Goal: Transaction & Acquisition: Purchase product/service

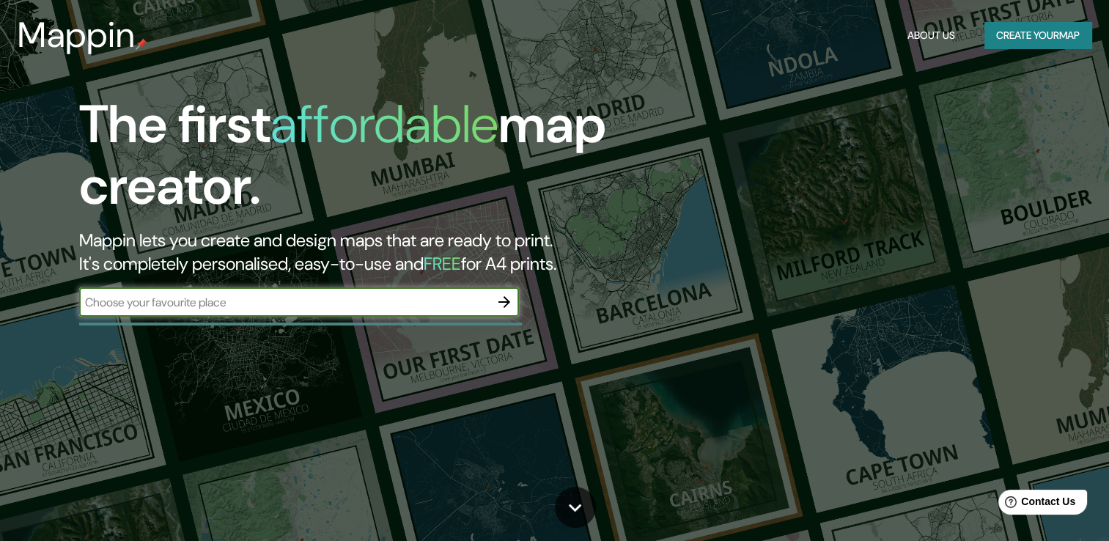
click at [218, 306] on input "text" at bounding box center [284, 302] width 410 height 17
type input "morelia"
click at [500, 301] on icon "button" at bounding box center [504, 302] width 12 height 12
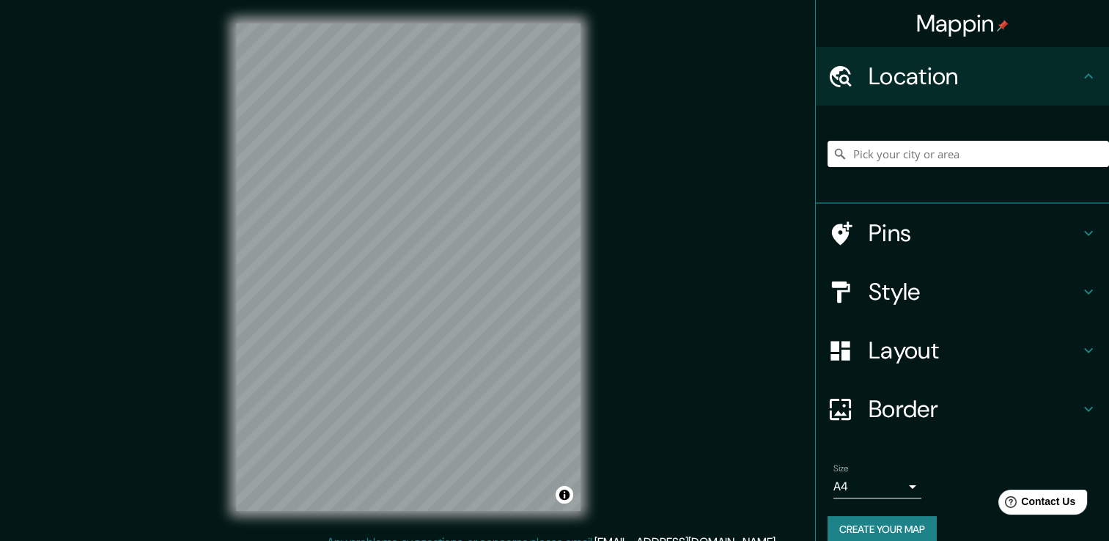
click at [876, 158] on input "Pick your city or area" at bounding box center [967, 154] width 281 height 26
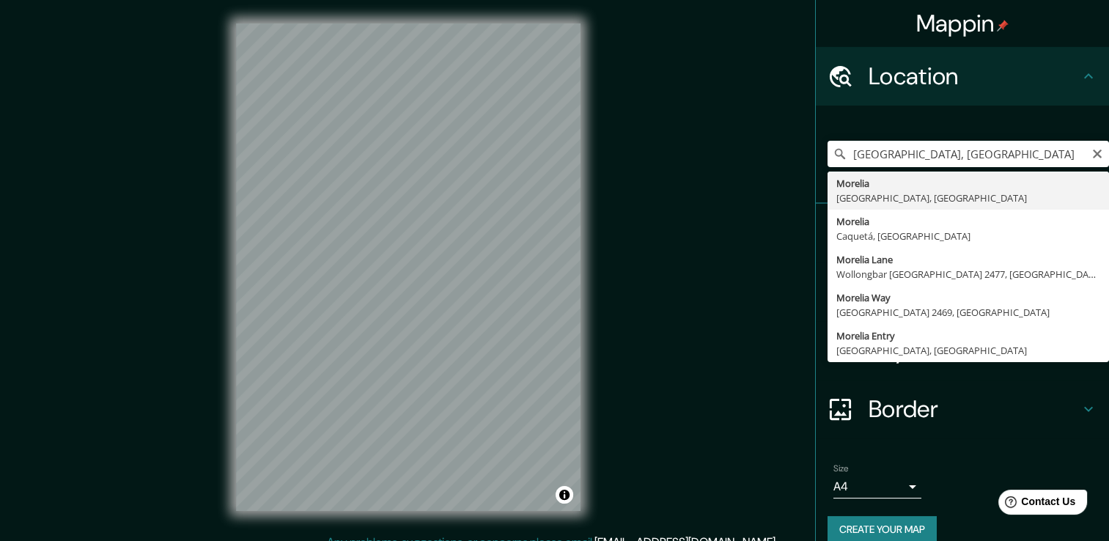
type input "[GEOGRAPHIC_DATA], [GEOGRAPHIC_DATA], [GEOGRAPHIC_DATA]"
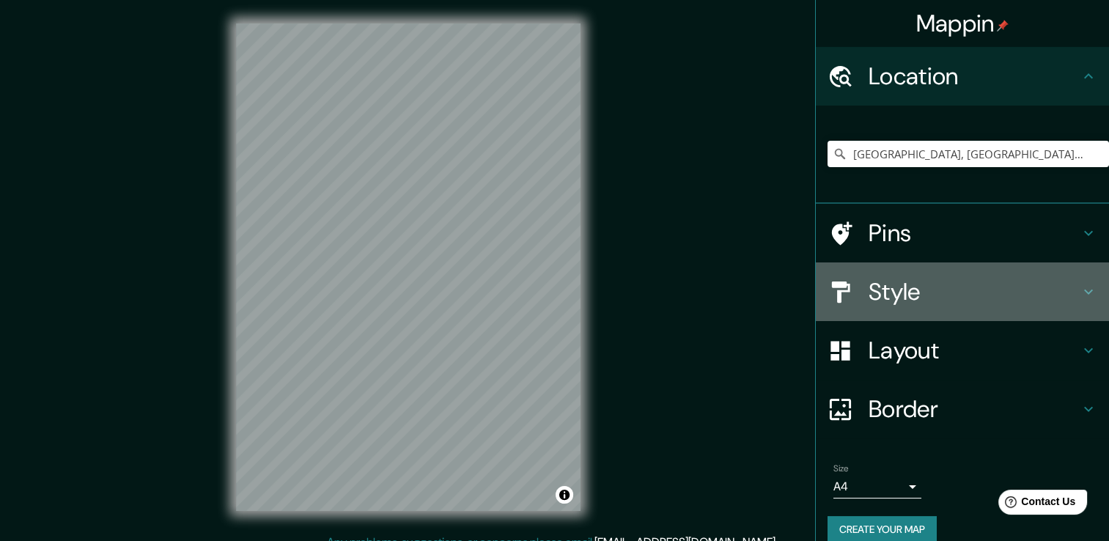
click at [931, 306] on h4 "Style" at bounding box center [973, 291] width 211 height 29
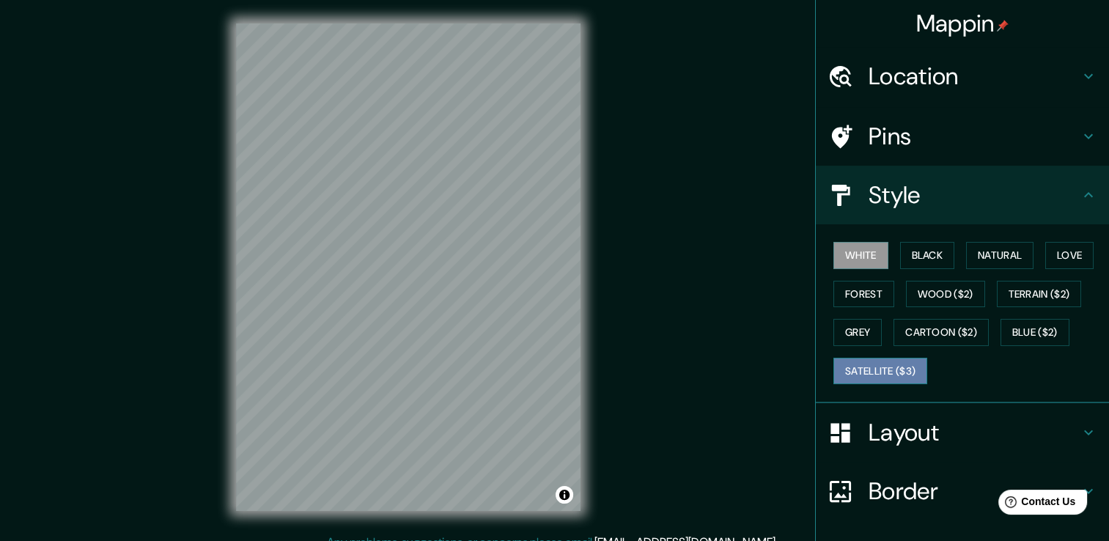
click at [886, 374] on button "Satellite ($3)" at bounding box center [880, 371] width 94 height 27
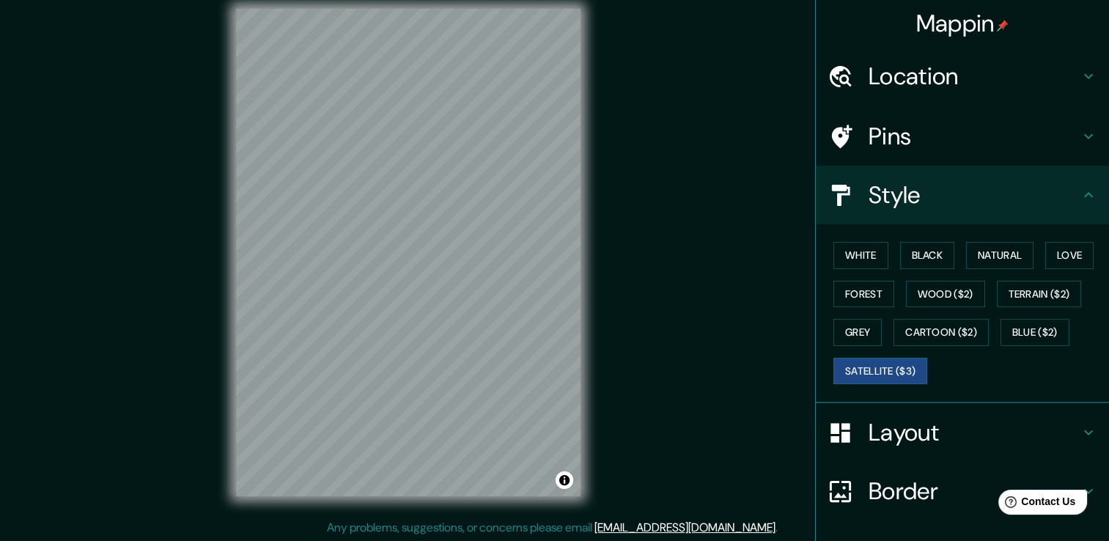
scroll to position [16, 0]
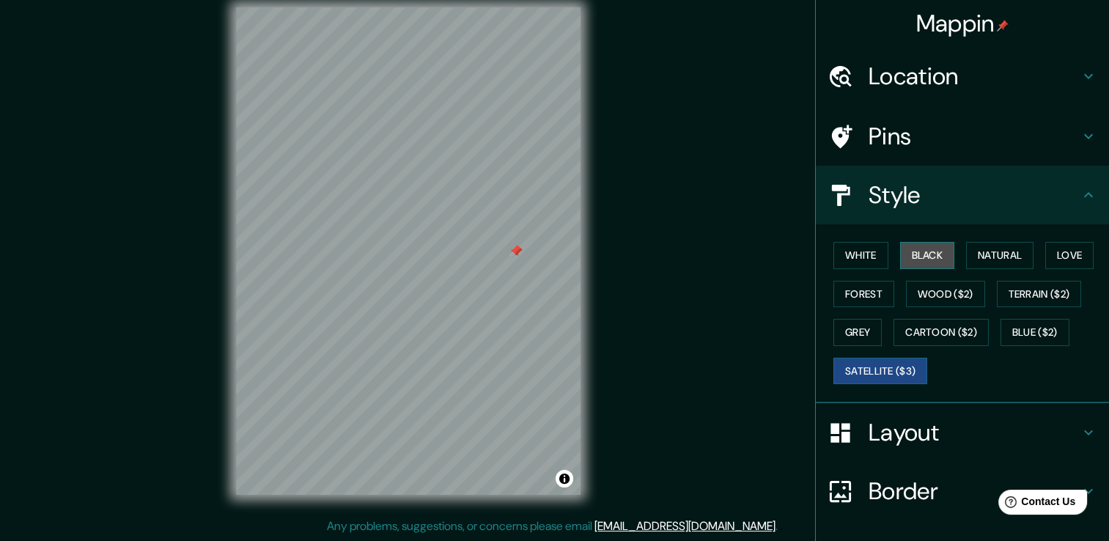
click at [915, 248] on button "Black" at bounding box center [927, 255] width 55 height 27
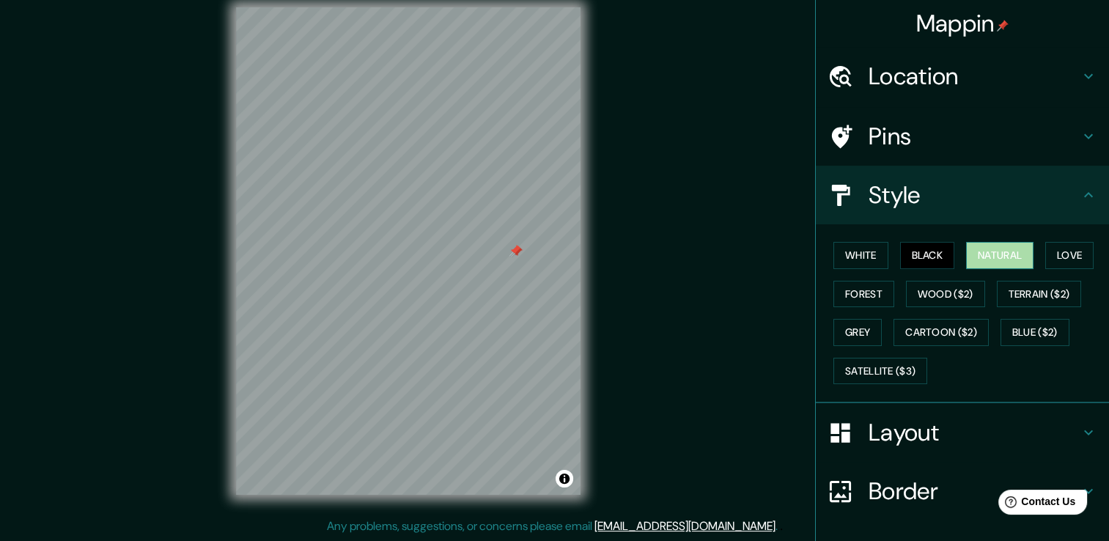
click at [998, 254] on button "Natural" at bounding box center [999, 255] width 67 height 27
click at [868, 248] on button "White" at bounding box center [860, 255] width 55 height 27
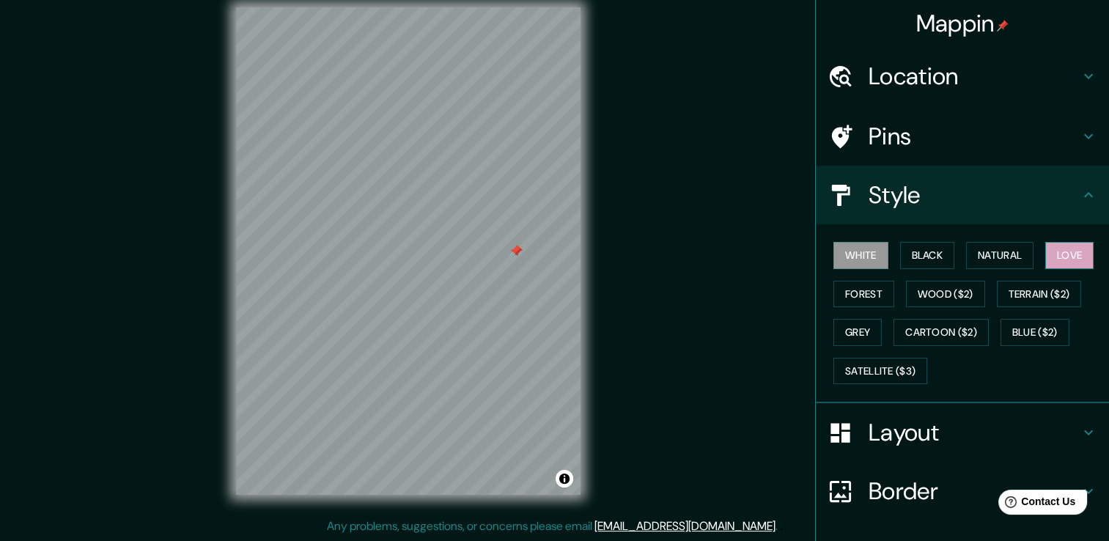
click at [1060, 258] on button "Love" at bounding box center [1069, 255] width 48 height 27
click at [857, 296] on button "Forest" at bounding box center [863, 294] width 61 height 27
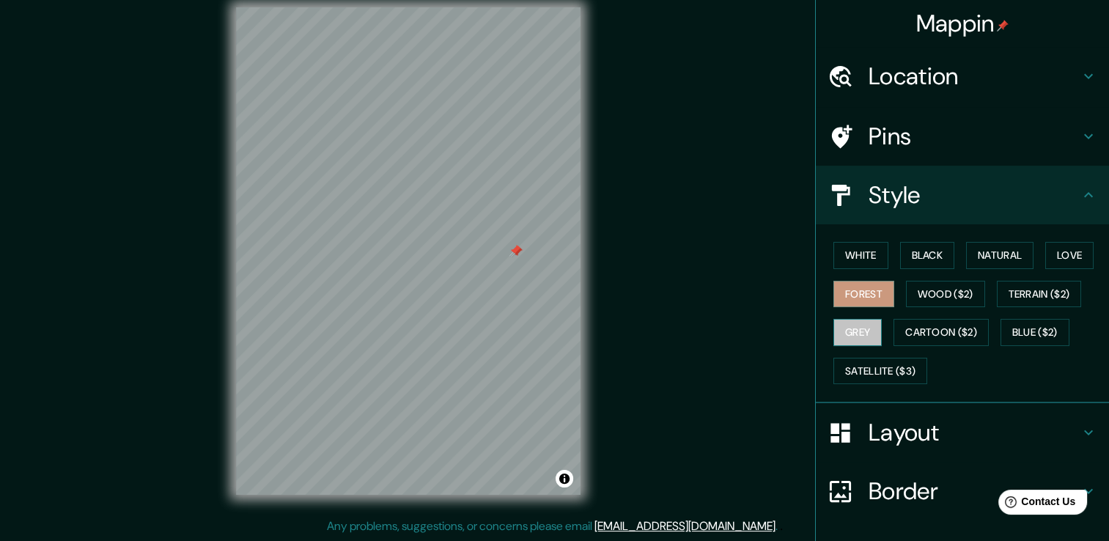
click at [853, 331] on button "Grey" at bounding box center [857, 332] width 48 height 27
click at [933, 333] on button "Cartoon ($2)" at bounding box center [940, 332] width 95 height 27
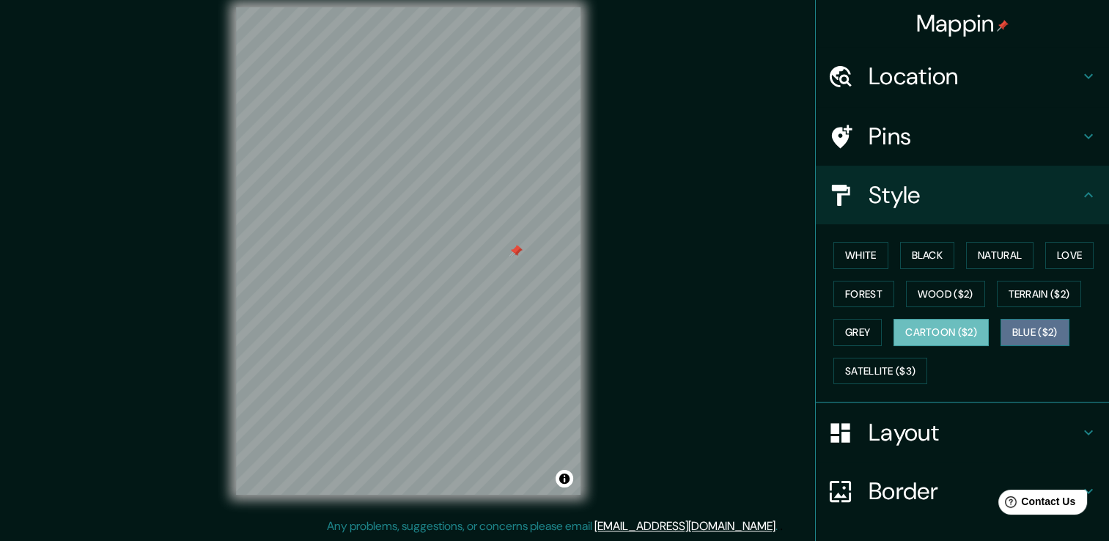
click at [1010, 334] on button "Blue ($2)" at bounding box center [1034, 332] width 69 height 27
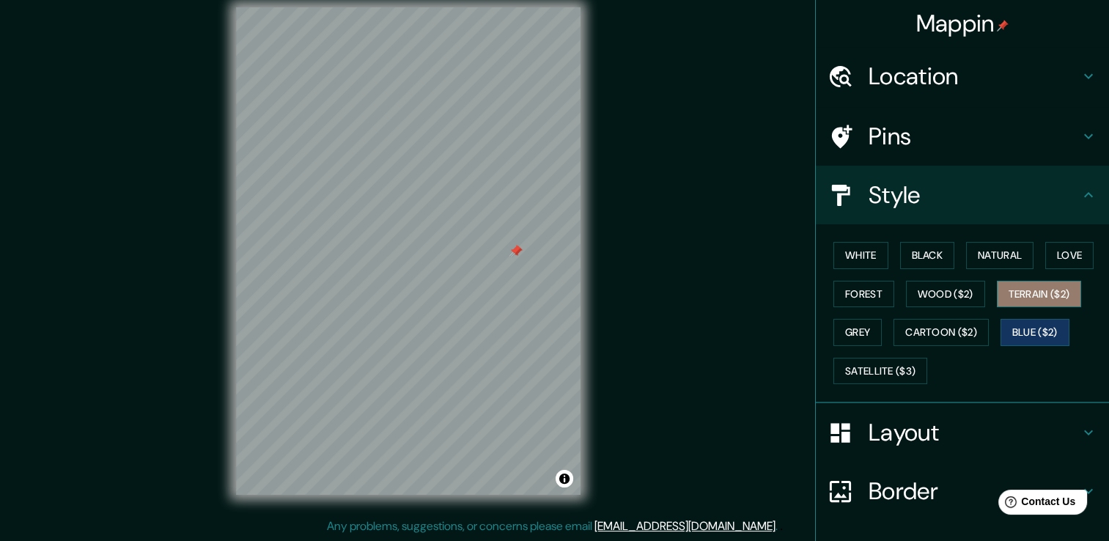
click at [1020, 295] on button "Terrain ($2)" at bounding box center [1038, 294] width 85 height 27
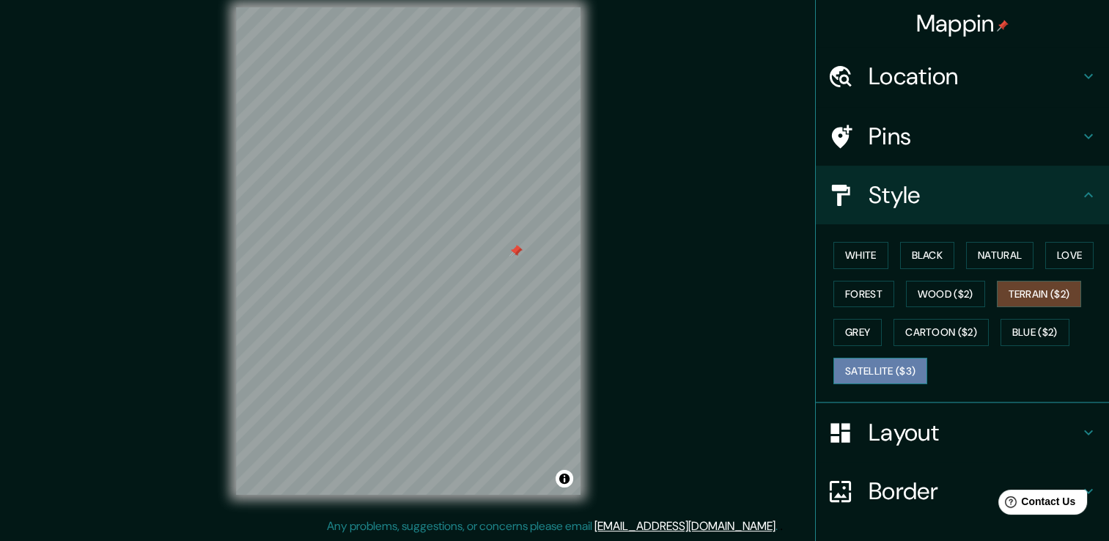
click at [882, 365] on button "Satellite ($3)" at bounding box center [880, 371] width 94 height 27
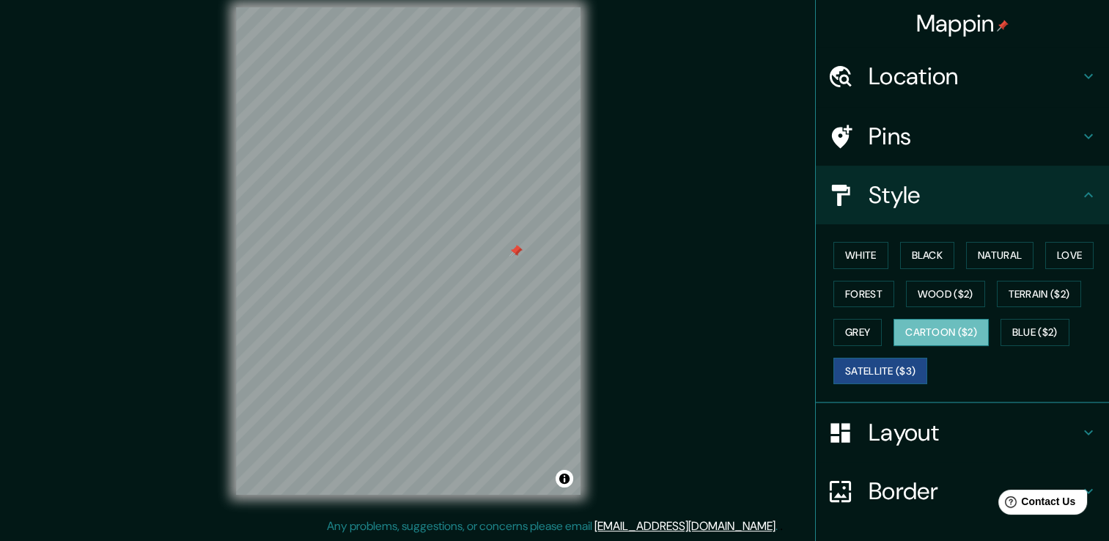
click at [920, 328] on button "Cartoon ($2)" at bounding box center [940, 332] width 95 height 27
click at [850, 333] on button "Grey" at bounding box center [857, 332] width 48 height 27
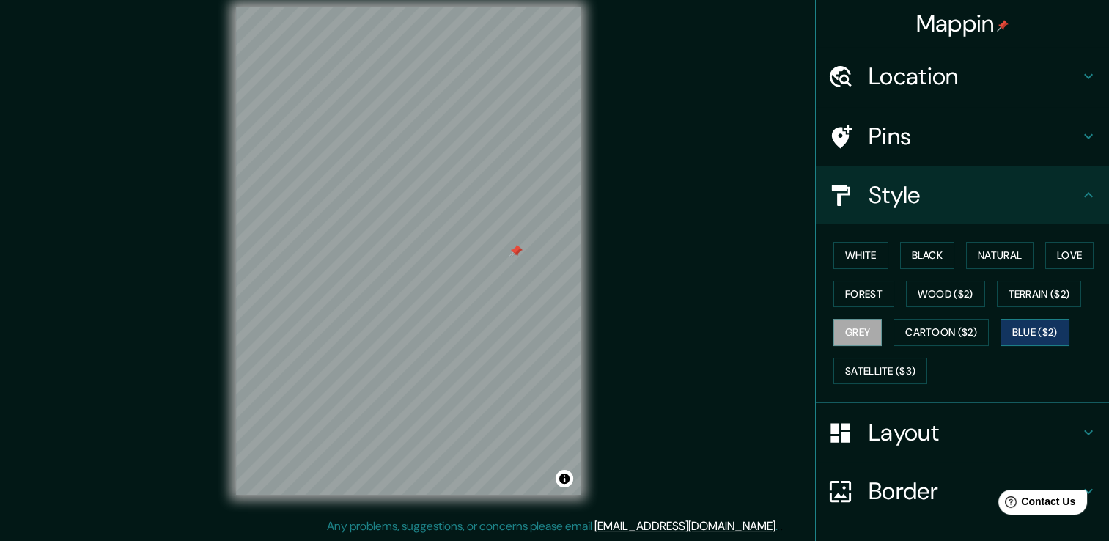
click at [1036, 329] on button "Blue ($2)" at bounding box center [1034, 332] width 69 height 27
click at [1013, 292] on button "Terrain ($2)" at bounding box center [1038, 294] width 85 height 27
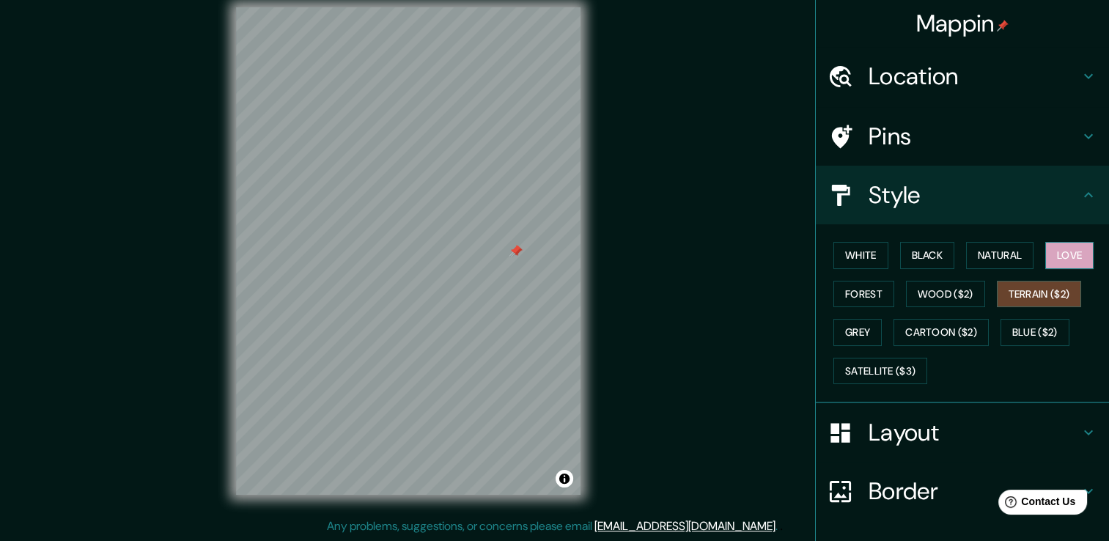
click at [1050, 253] on button "Love" at bounding box center [1069, 255] width 48 height 27
click at [998, 253] on button "Natural" at bounding box center [999, 255] width 67 height 27
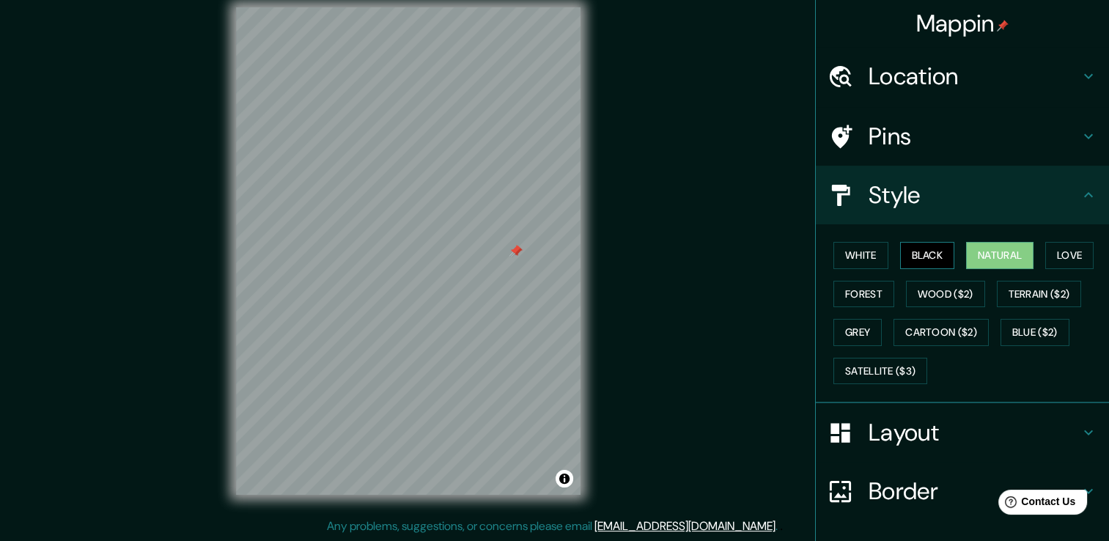
click at [909, 252] on button "Black" at bounding box center [927, 255] width 55 height 27
click at [847, 259] on button "White" at bounding box center [860, 255] width 55 height 27
click at [929, 257] on button "Black" at bounding box center [927, 255] width 55 height 27
click at [1032, 326] on button "Blue ($2)" at bounding box center [1034, 332] width 69 height 27
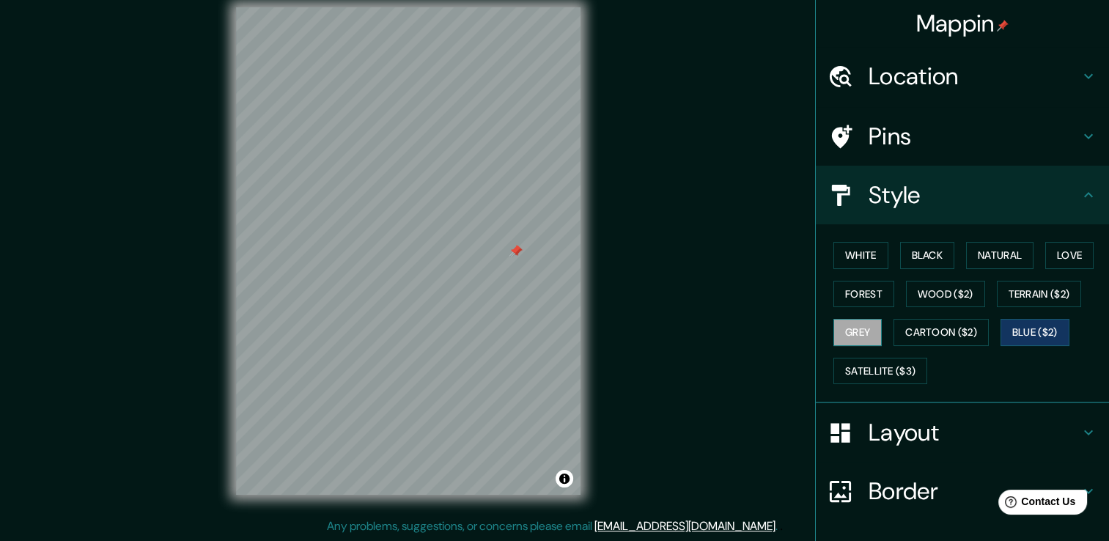
click at [862, 336] on button "Grey" at bounding box center [857, 332] width 48 height 27
click at [872, 296] on button "Forest" at bounding box center [863, 294] width 61 height 27
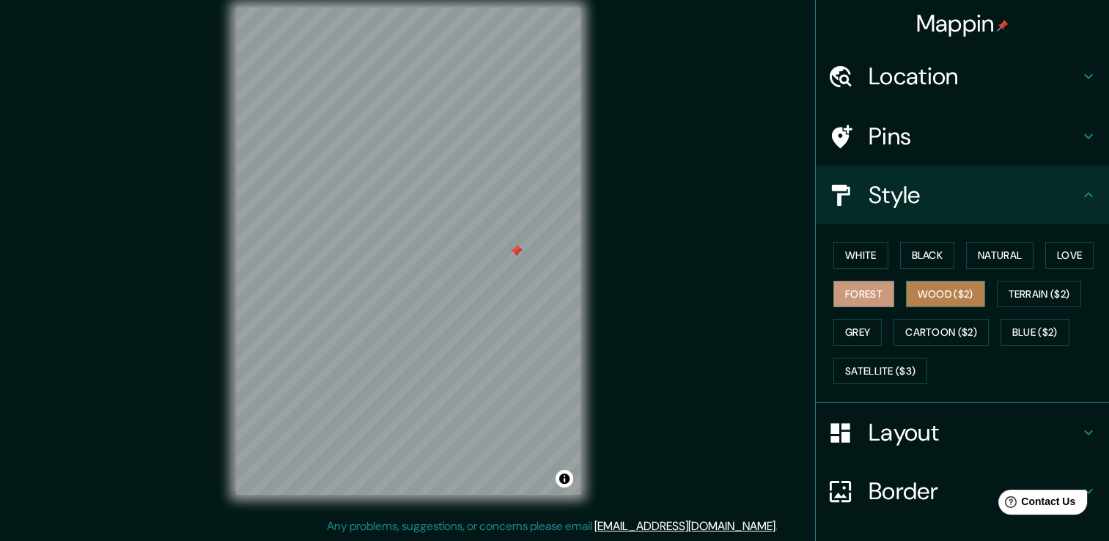
click at [926, 303] on button "Wood ($2)" at bounding box center [945, 294] width 79 height 27
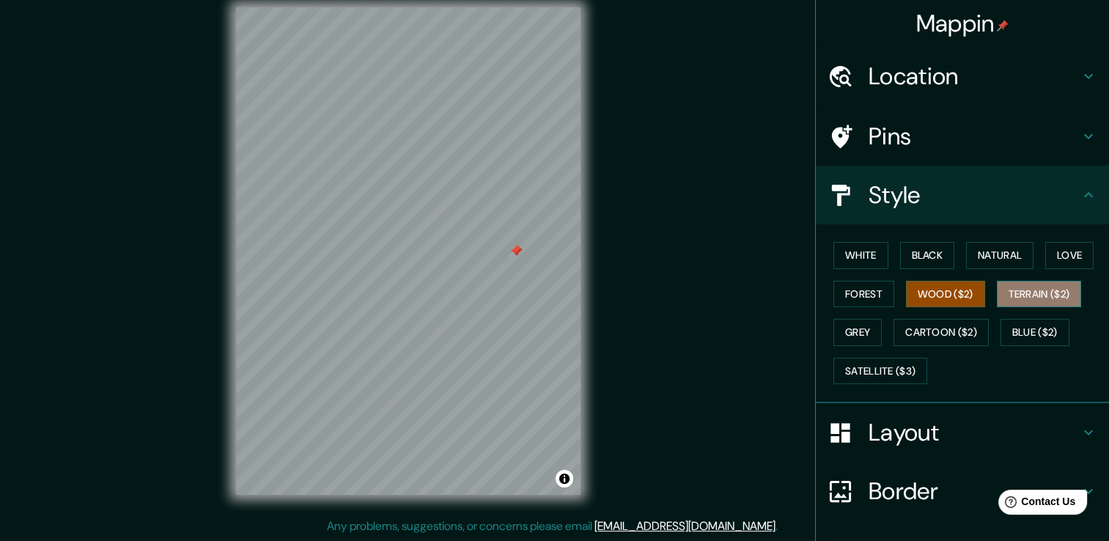
click at [1032, 297] on button "Terrain ($2)" at bounding box center [1038, 294] width 85 height 27
click at [943, 294] on button "Wood ($2)" at bounding box center [945, 294] width 79 height 27
click at [1050, 251] on button "Love" at bounding box center [1069, 255] width 48 height 27
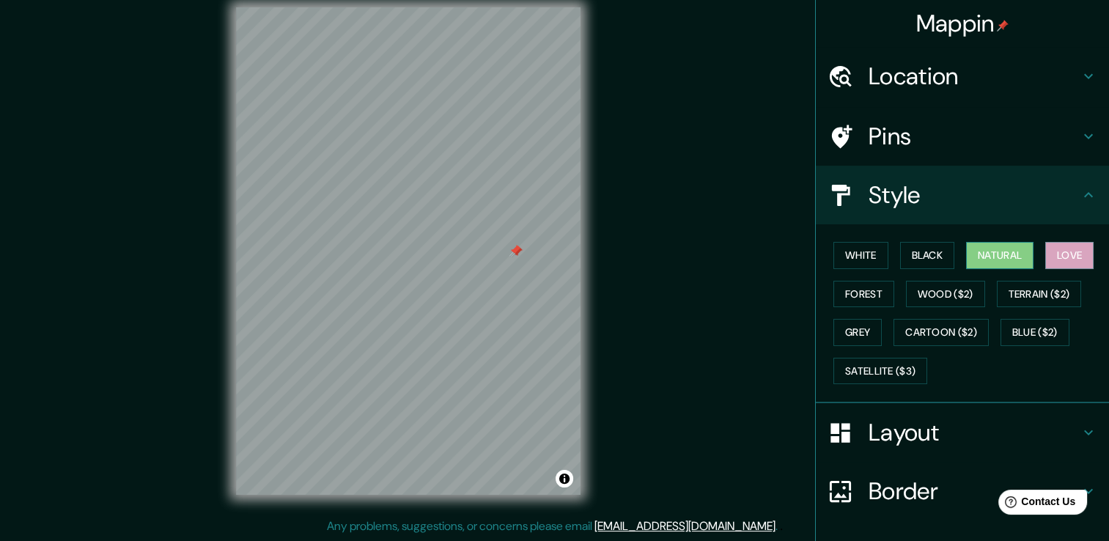
click at [998, 251] on button "Natural" at bounding box center [999, 255] width 67 height 27
click at [929, 254] on button "Black" at bounding box center [927, 255] width 55 height 27
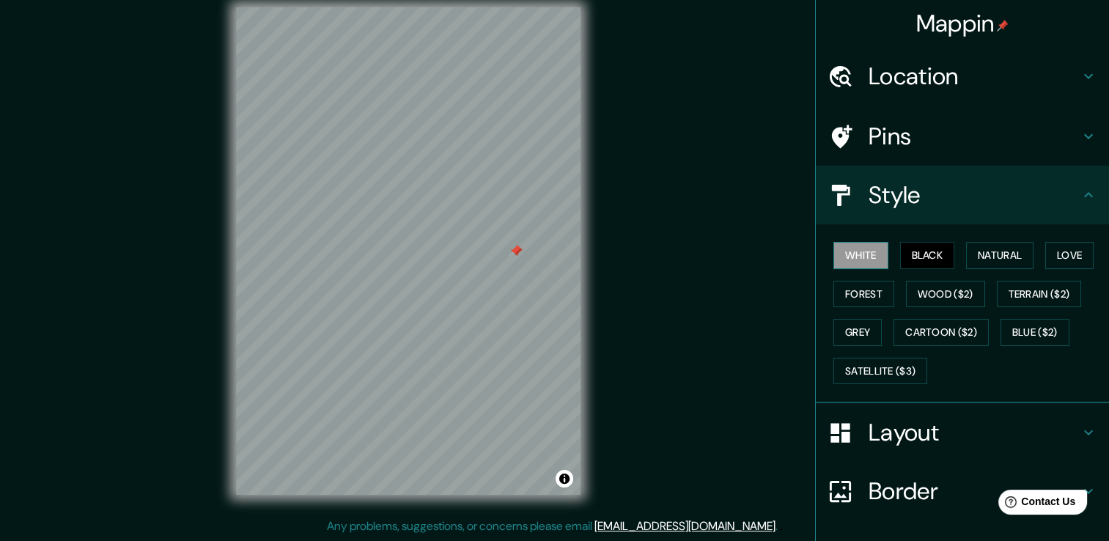
click at [857, 256] on button "White" at bounding box center [860, 255] width 55 height 27
click at [1010, 341] on button "Blue ($2)" at bounding box center [1034, 332] width 69 height 27
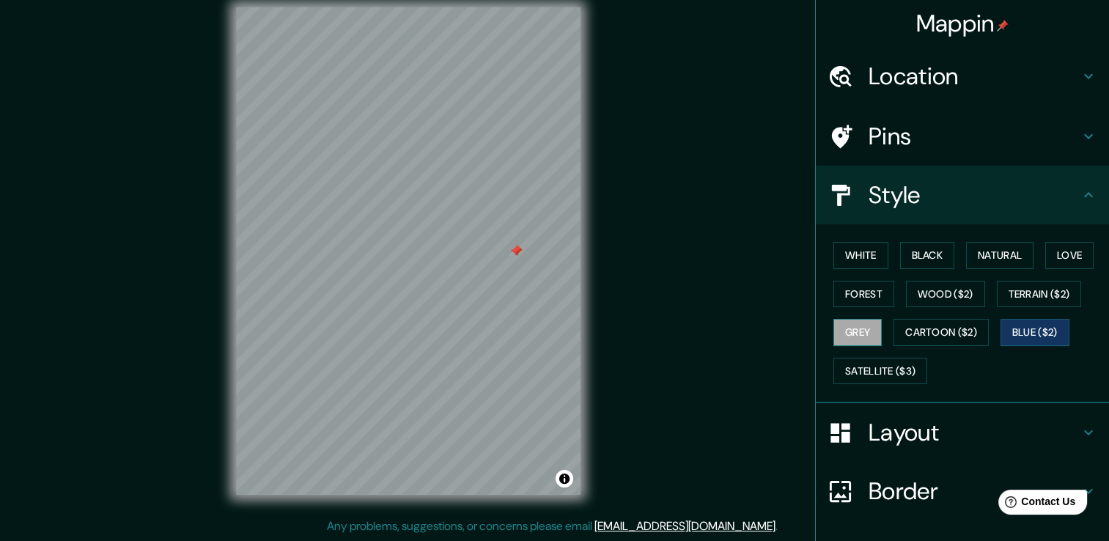
click at [851, 336] on button "Grey" at bounding box center [857, 332] width 48 height 27
click at [867, 380] on button "Satellite ($3)" at bounding box center [880, 371] width 94 height 27
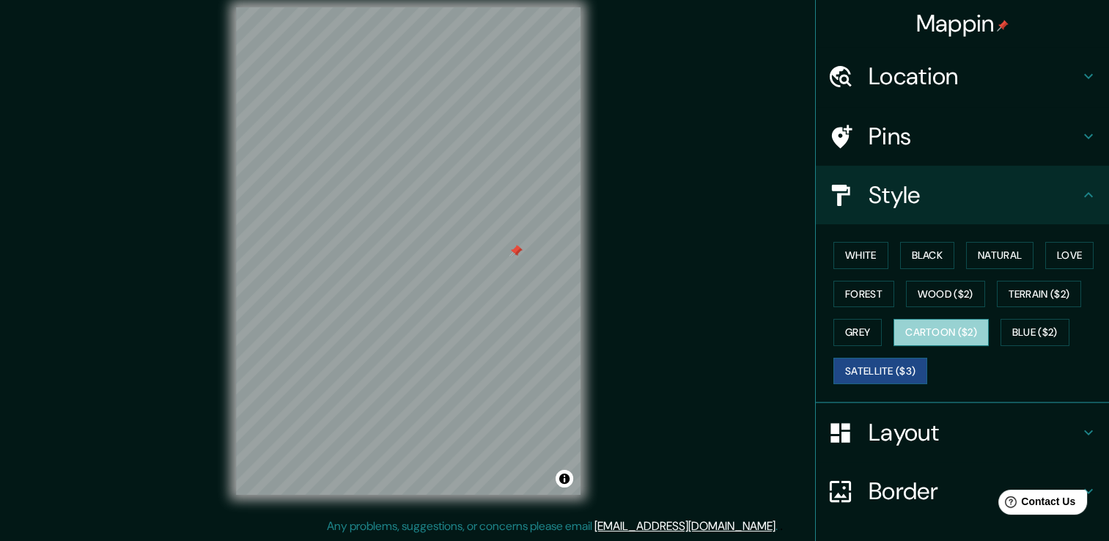
click at [961, 326] on button "Cartoon ($2)" at bounding box center [940, 332] width 95 height 27
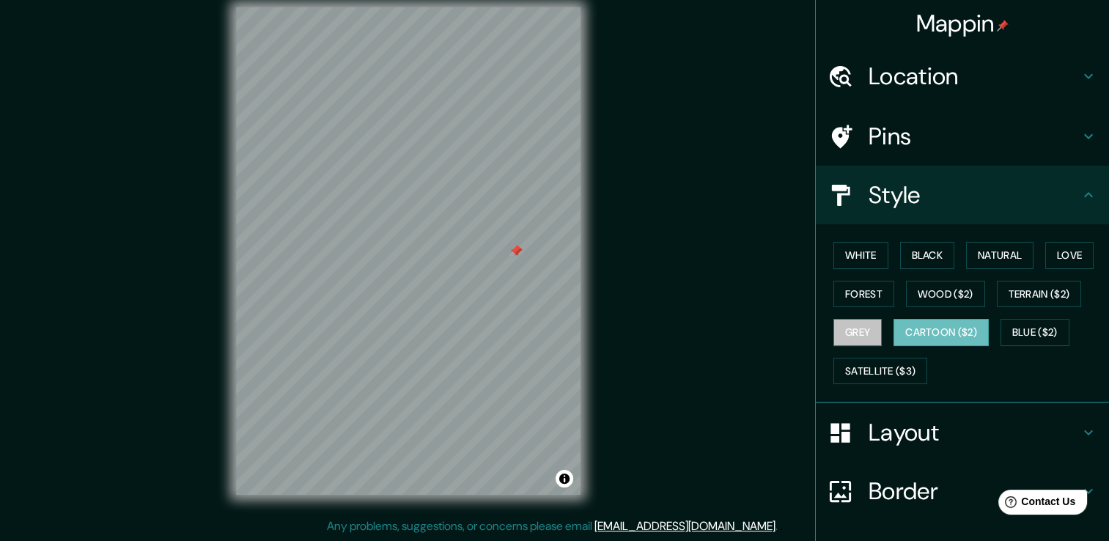
click at [857, 341] on button "Grey" at bounding box center [857, 332] width 48 height 27
click at [900, 254] on button "Black" at bounding box center [927, 255] width 55 height 27
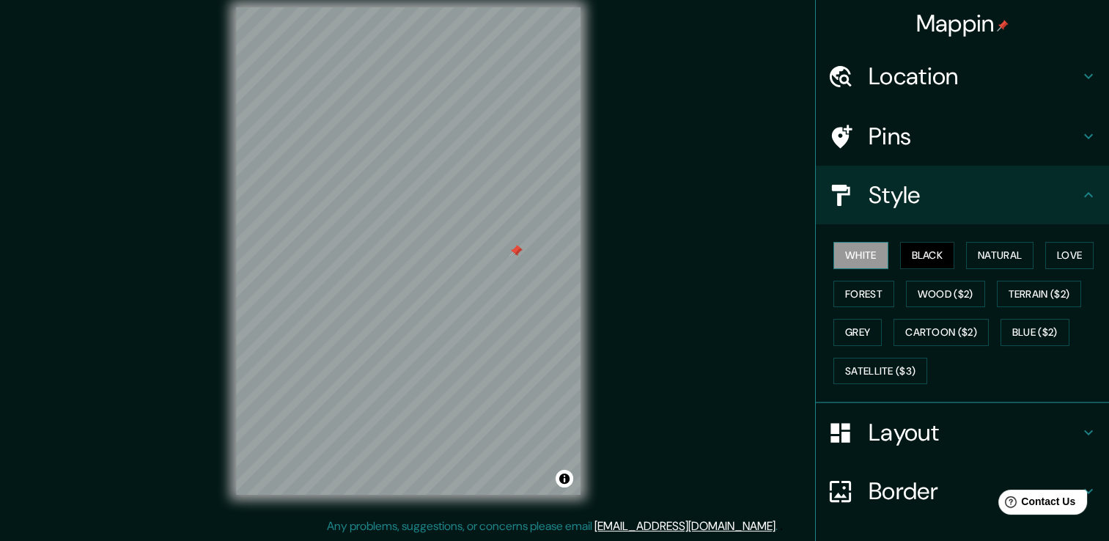
click at [861, 258] on button "White" at bounding box center [860, 255] width 55 height 27
click at [975, 252] on button "Natural" at bounding box center [999, 255] width 67 height 27
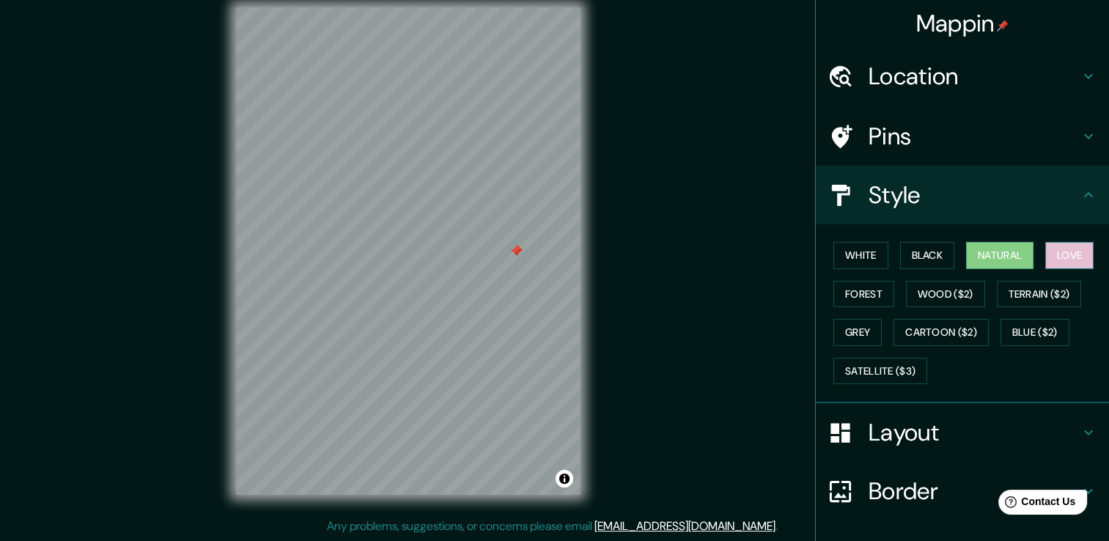
click at [1064, 248] on button "Love" at bounding box center [1069, 255] width 48 height 27
click at [1008, 297] on button "Terrain ($2)" at bounding box center [1038, 294] width 85 height 27
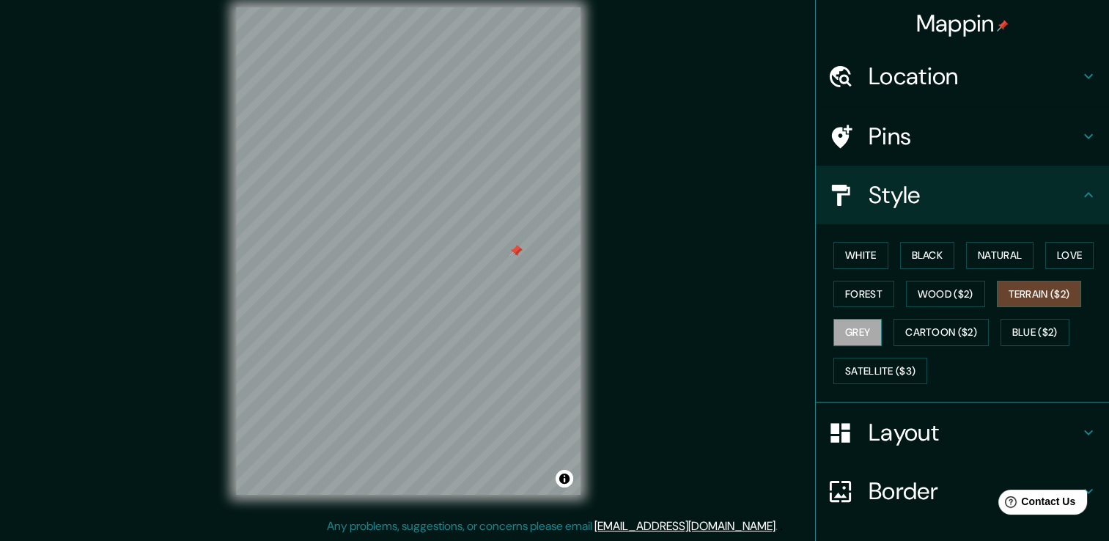
click at [860, 336] on button "Grey" at bounding box center [857, 332] width 48 height 27
click at [1012, 325] on button "Blue ($2)" at bounding box center [1034, 332] width 69 height 27
click at [846, 333] on button "Grey" at bounding box center [857, 332] width 48 height 27
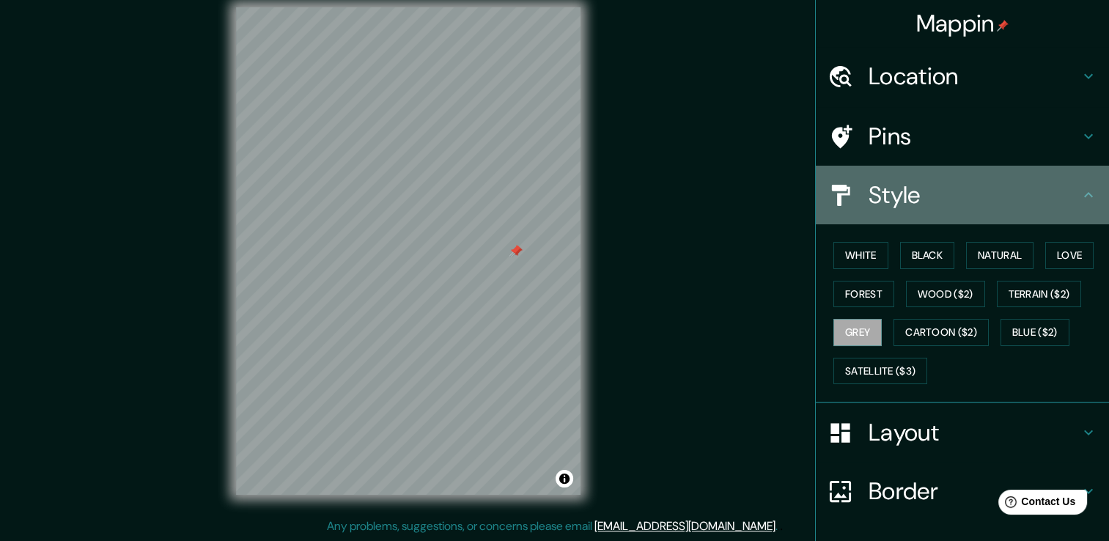
click at [928, 190] on h4 "Style" at bounding box center [973, 194] width 211 height 29
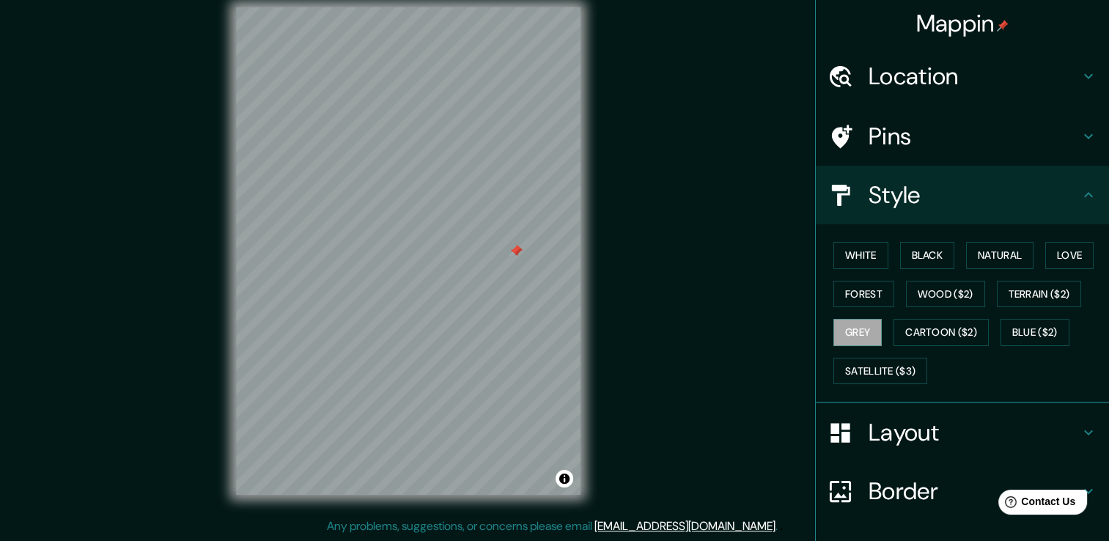
click at [1079, 191] on icon at bounding box center [1088, 195] width 18 height 18
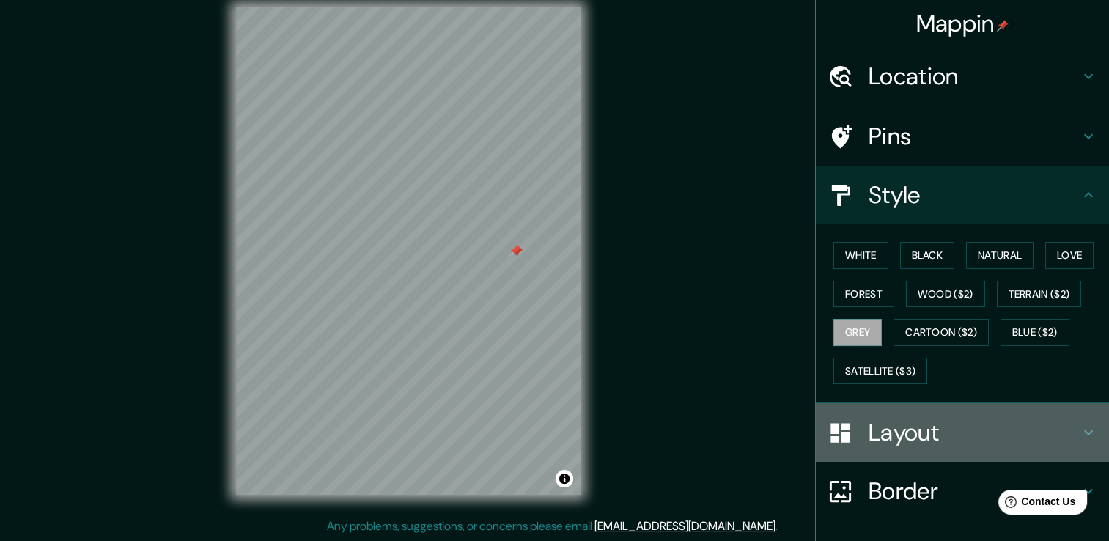
click at [1093, 429] on div "Layout" at bounding box center [961, 432] width 293 height 59
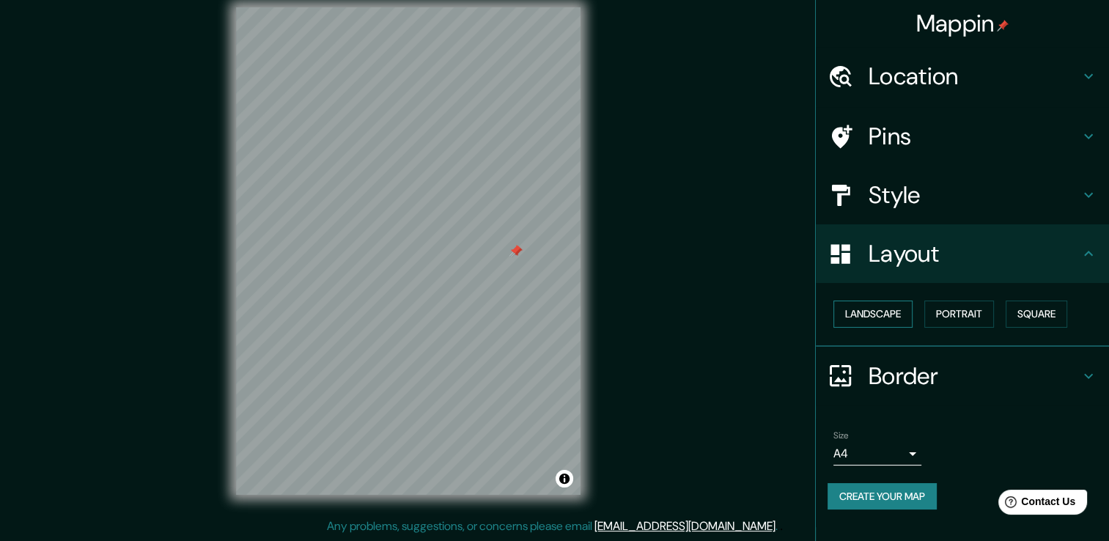
click at [884, 315] on button "Landscape" at bounding box center [872, 313] width 79 height 27
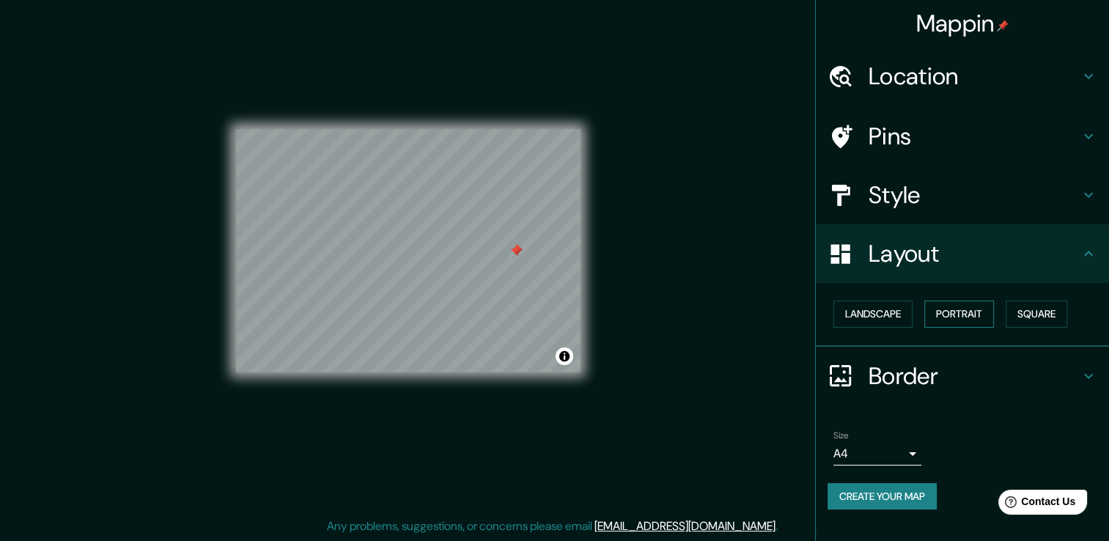
click at [933, 319] on button "Portrait" at bounding box center [959, 313] width 70 height 27
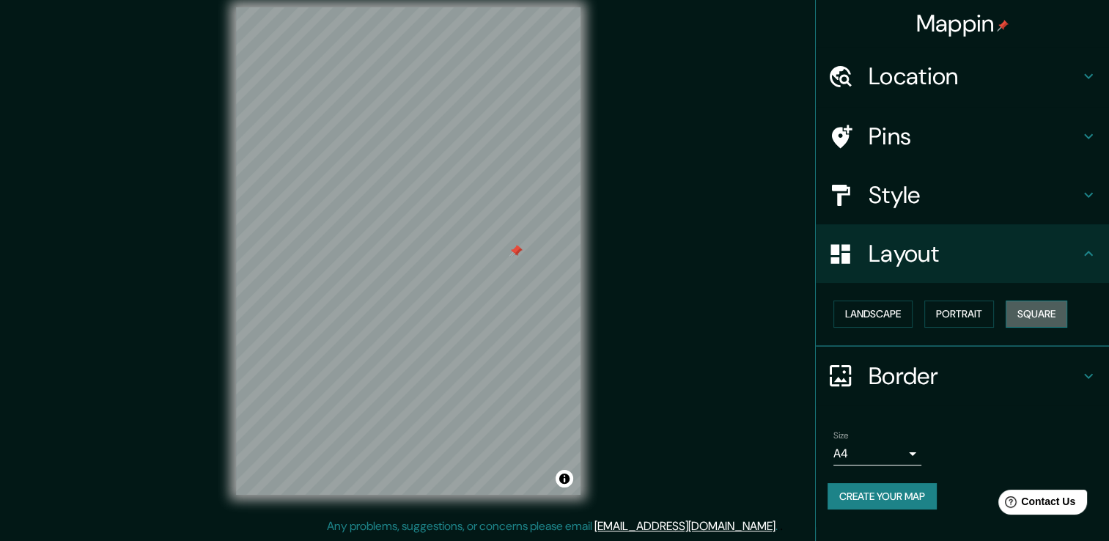
click at [1039, 314] on button "Square" at bounding box center [1036, 313] width 62 height 27
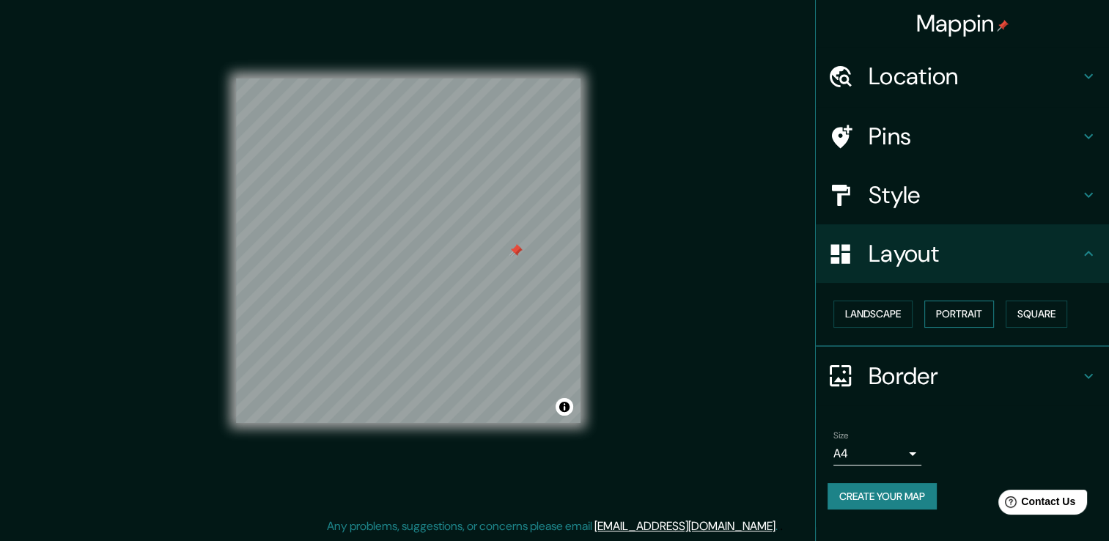
click at [943, 314] on button "Portrait" at bounding box center [959, 313] width 70 height 27
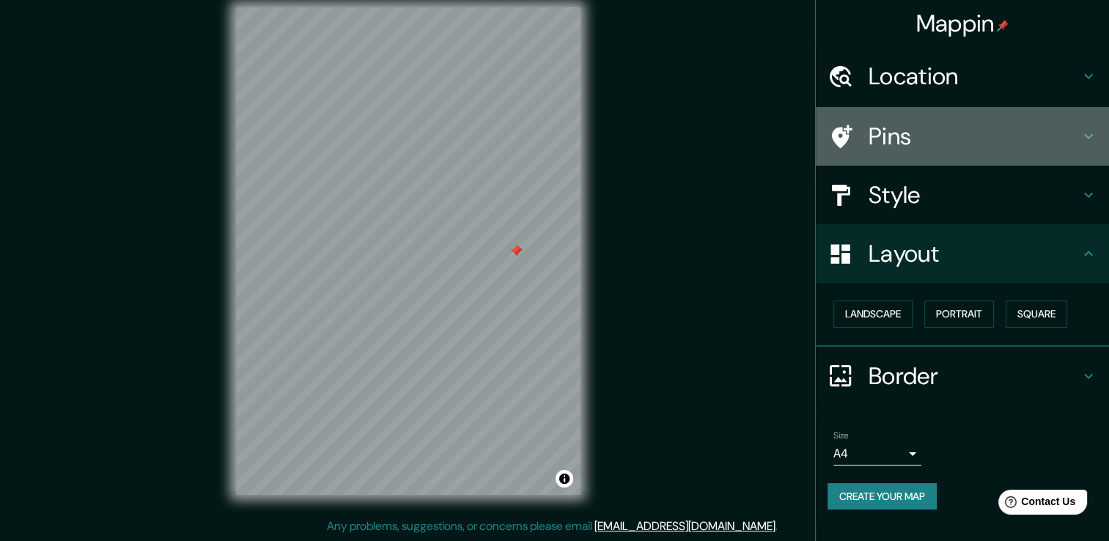
click at [1083, 136] on icon at bounding box center [1088, 136] width 18 height 18
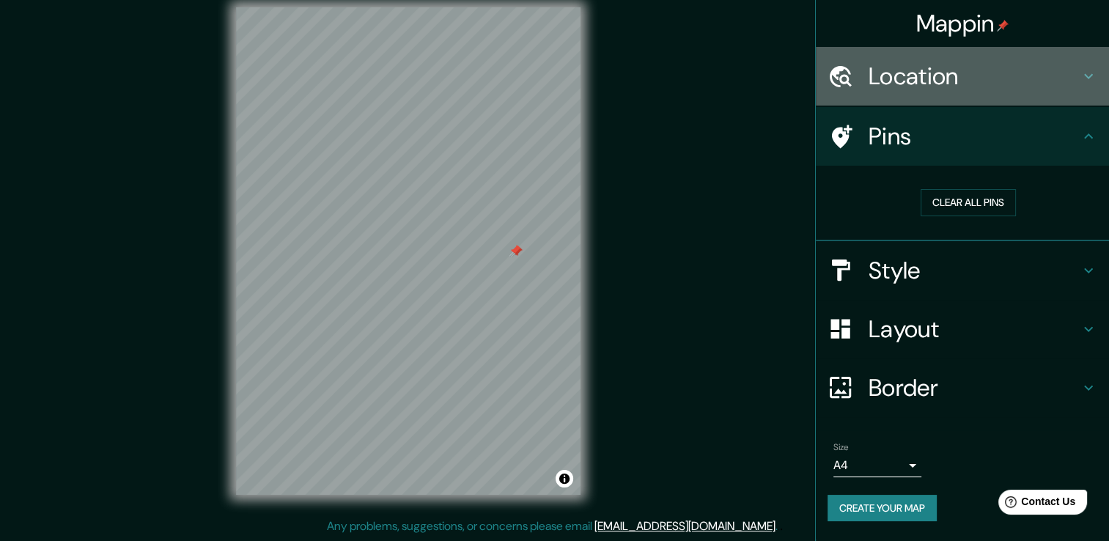
click at [1090, 77] on icon at bounding box center [1088, 76] width 18 height 18
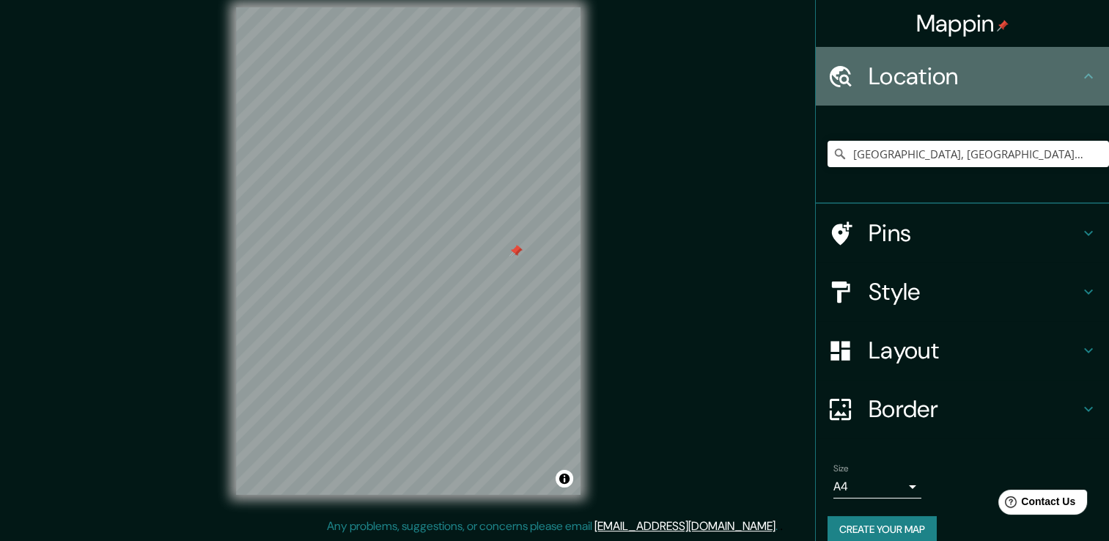
click at [1090, 77] on div "Location" at bounding box center [961, 76] width 293 height 59
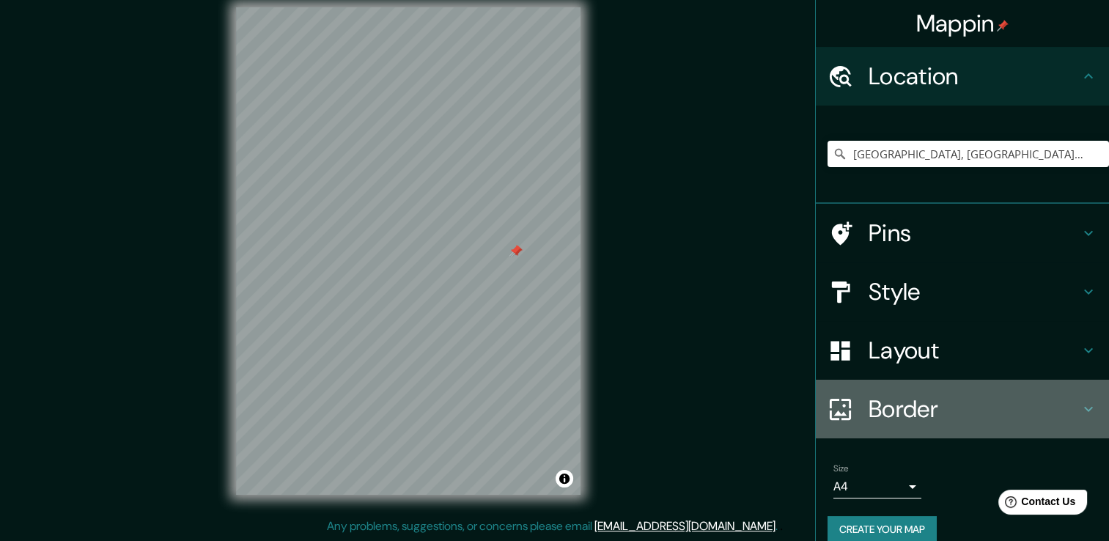
click at [1085, 412] on div "Border" at bounding box center [961, 409] width 293 height 59
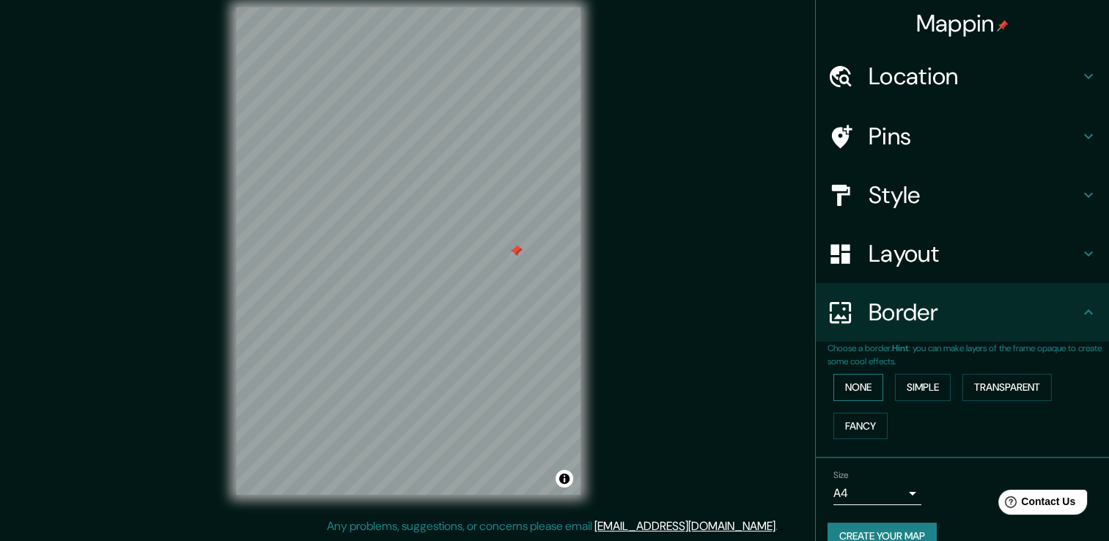
click at [847, 387] on button "None" at bounding box center [858, 387] width 50 height 27
click at [910, 389] on button "Simple" at bounding box center [923, 387] width 56 height 27
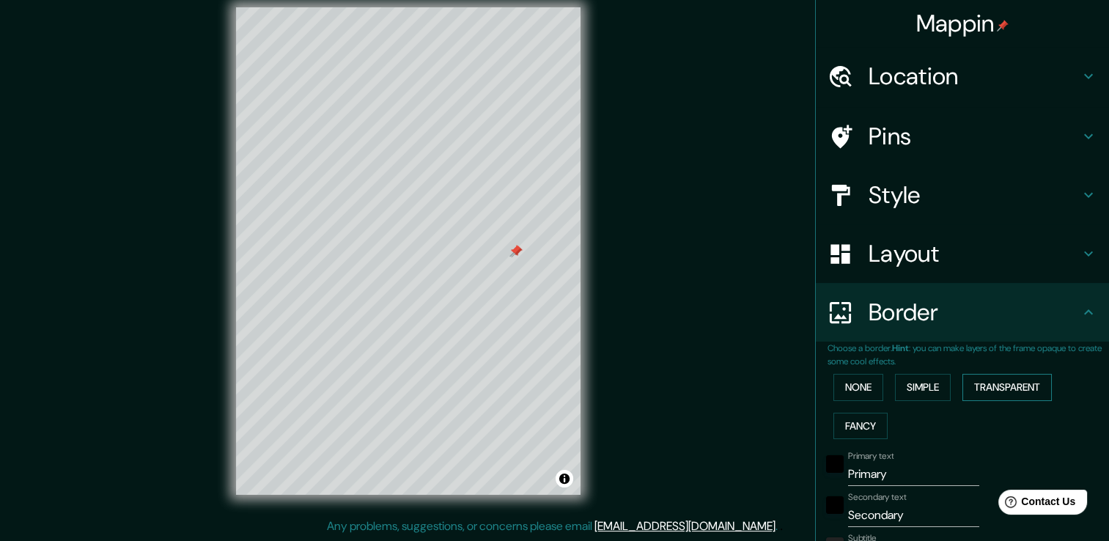
click at [1002, 384] on button "Transparent" at bounding box center [1006, 387] width 89 height 27
click at [857, 423] on button "Fancy" at bounding box center [860, 425] width 54 height 27
click at [839, 386] on button "None" at bounding box center [858, 387] width 50 height 27
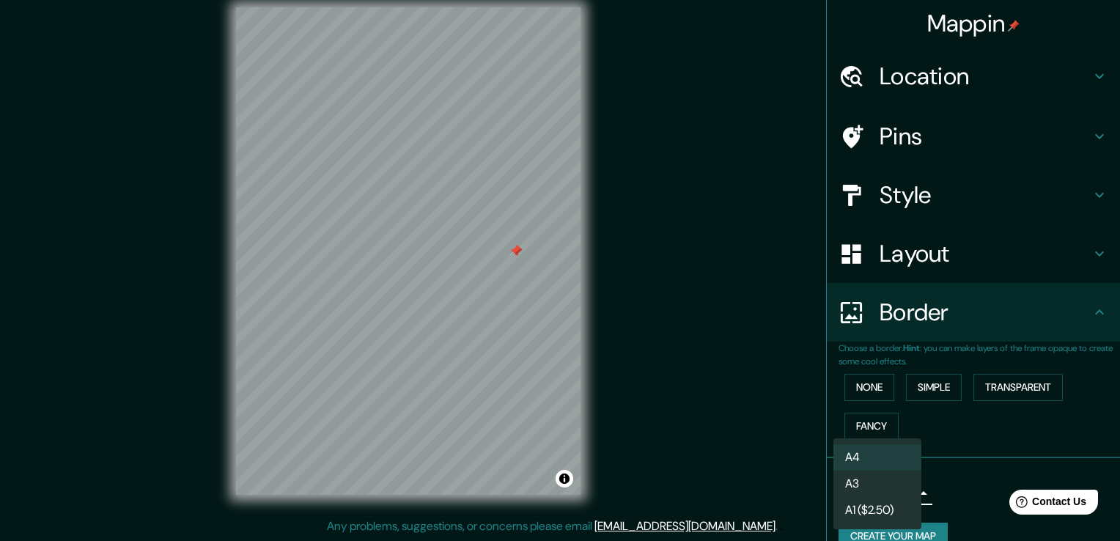
click at [909, 493] on body "Mappin Location [GEOGRAPHIC_DATA], [GEOGRAPHIC_DATA], [GEOGRAPHIC_DATA] Pins St…" at bounding box center [560, 254] width 1120 height 541
click at [878, 491] on li "A3" at bounding box center [877, 483] width 88 height 26
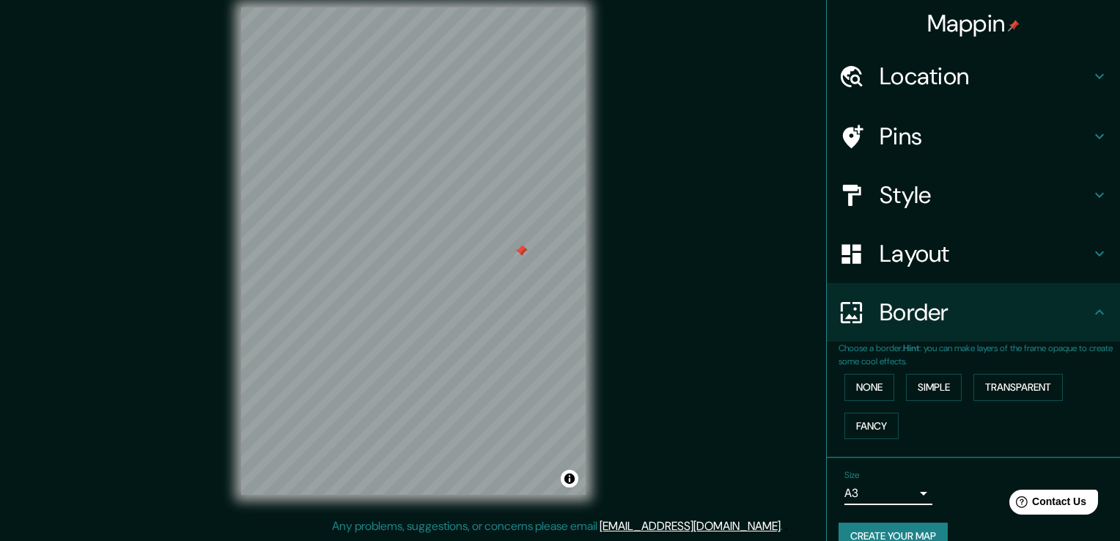
click at [906, 495] on body "Mappin Location [GEOGRAPHIC_DATA], [GEOGRAPHIC_DATA], [GEOGRAPHIC_DATA] Pins St…" at bounding box center [560, 254] width 1120 height 541
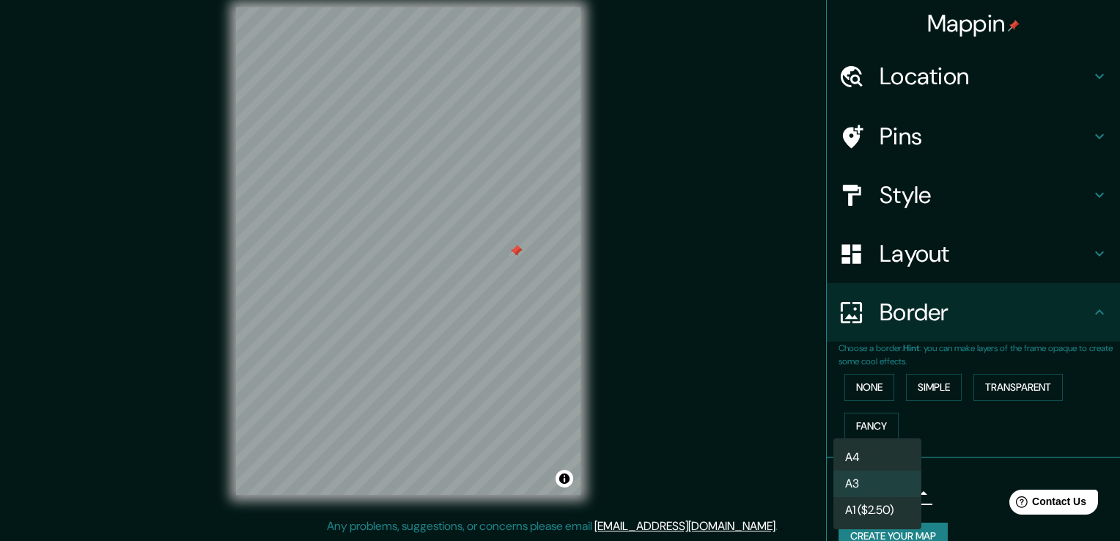
click at [878, 468] on li "A4" at bounding box center [877, 457] width 88 height 26
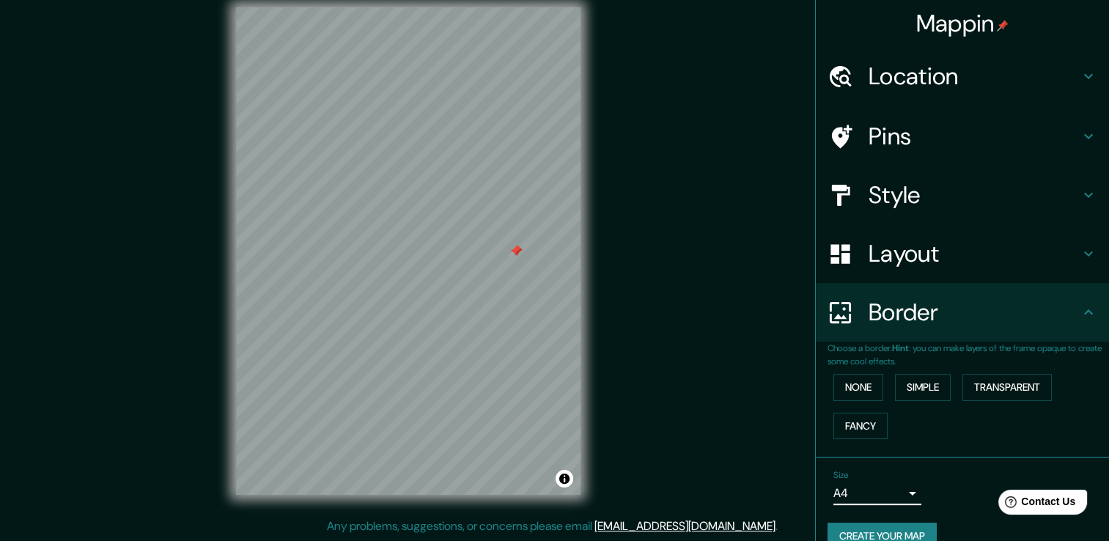
click at [892, 495] on body "Mappin Location [GEOGRAPHIC_DATA], [GEOGRAPHIC_DATA], [GEOGRAPHIC_DATA] Pins St…" at bounding box center [554, 254] width 1109 height 541
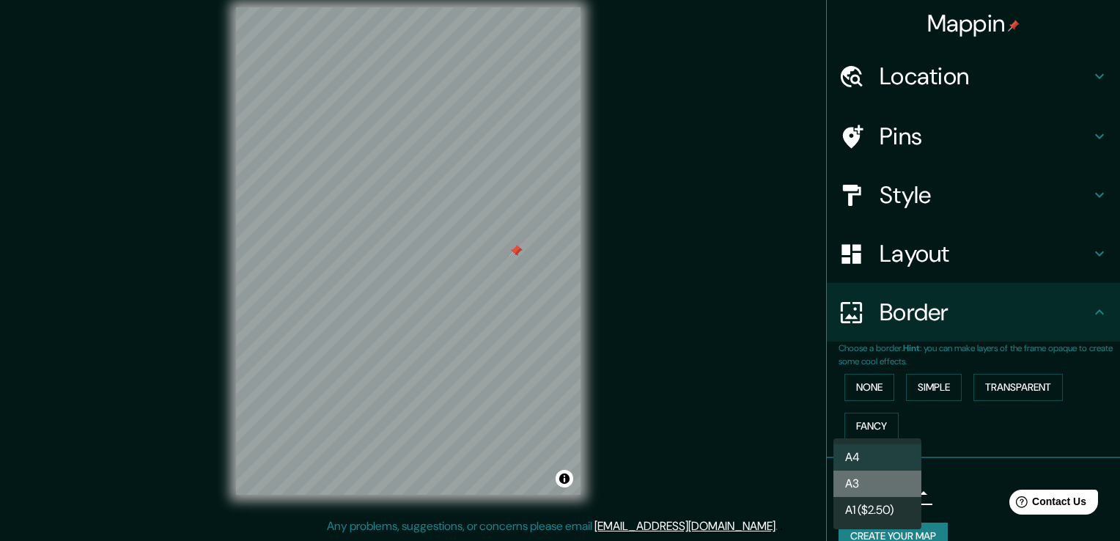
click at [884, 479] on li "A3" at bounding box center [877, 483] width 88 height 26
type input "a4"
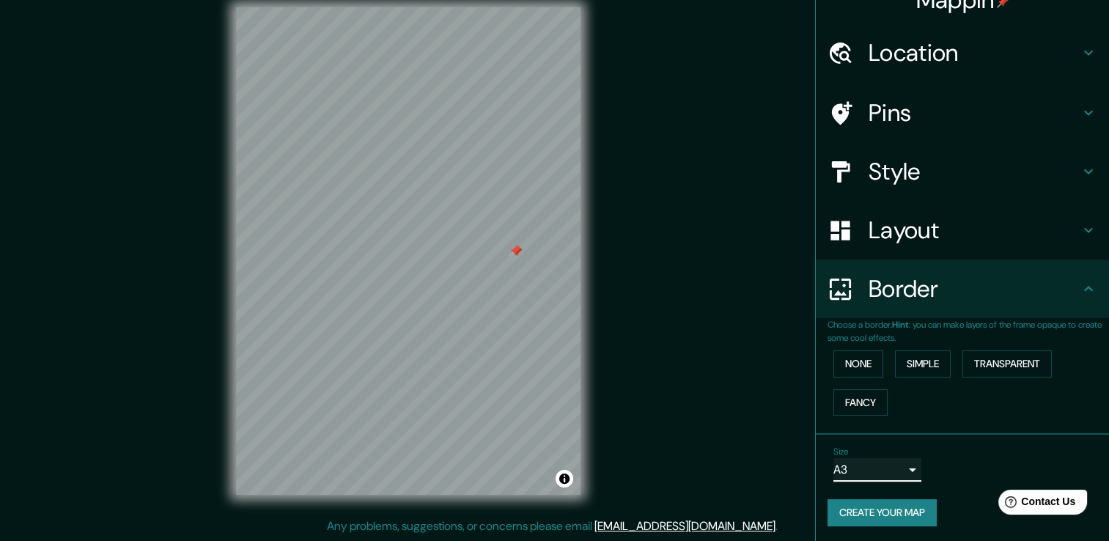
scroll to position [24, 0]
click at [871, 509] on button "Create your map" at bounding box center [881, 511] width 109 height 27
click at [874, 503] on button "Create your map" at bounding box center [881, 511] width 109 height 27
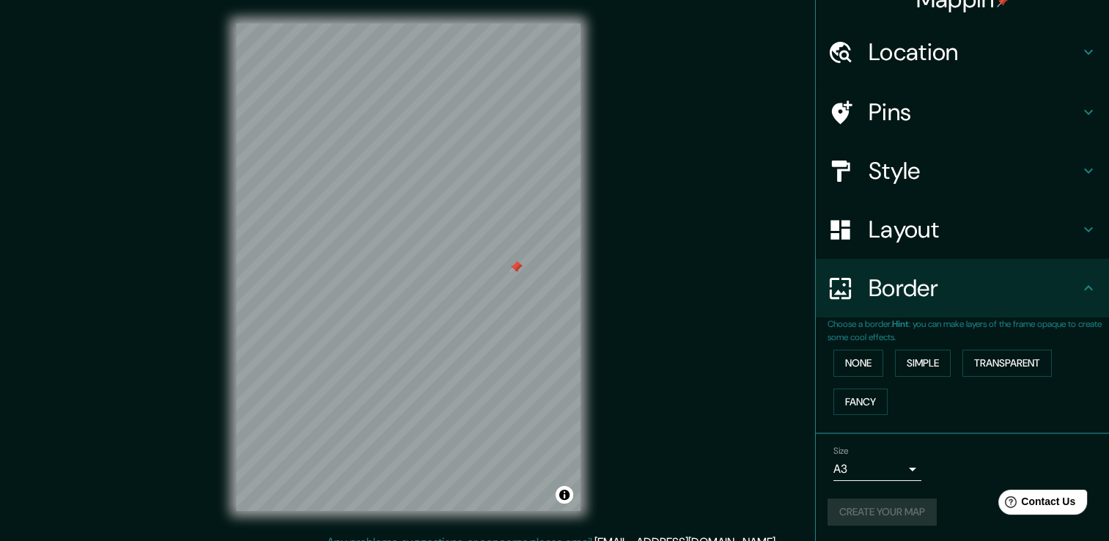
scroll to position [0, 0]
click at [1079, 287] on icon at bounding box center [1088, 288] width 18 height 18
